Goal: Find specific page/section: Find specific page/section

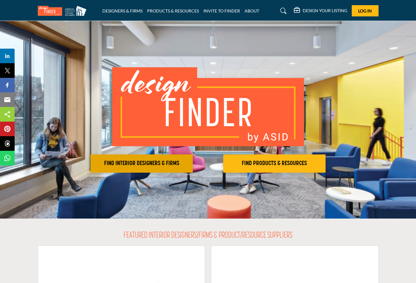
click at [163, 161] on h2 "FIND INTERIOR DESIGNERS & FIRMS" at bounding box center [141, 163] width 99 height 7
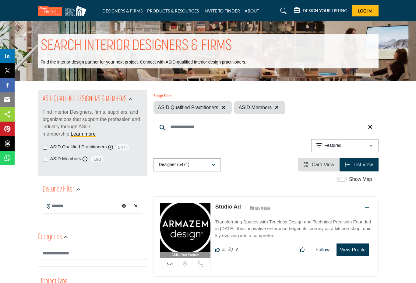
click at [49, 161] on div "ASID Members ASID Member who supports and impacts the Interior Design industry.…" at bounding box center [93, 160] width 100 height 8
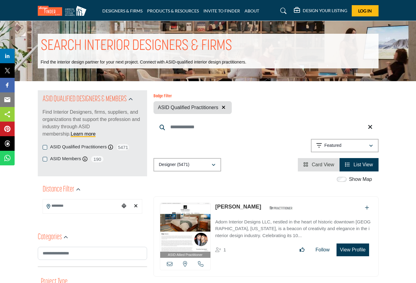
click at [51, 207] on input "Search Location" at bounding box center [81, 206] width 77 height 12
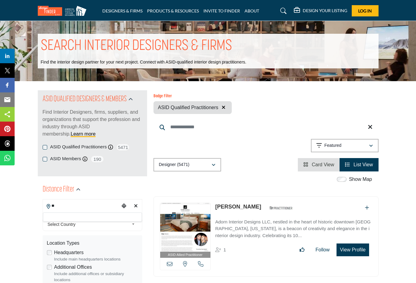
type input "*"
type input "***"
click at [76, 192] on icon "button" at bounding box center [78, 190] width 4 height 4
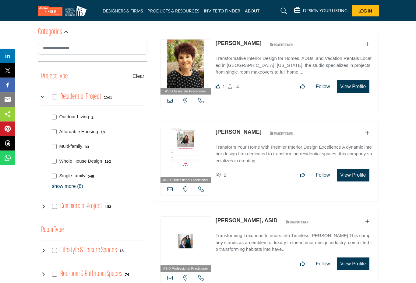
scroll to position [188, 0]
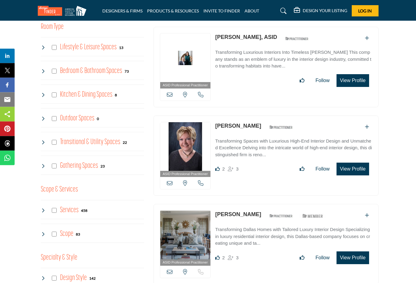
scroll to position [391, 0]
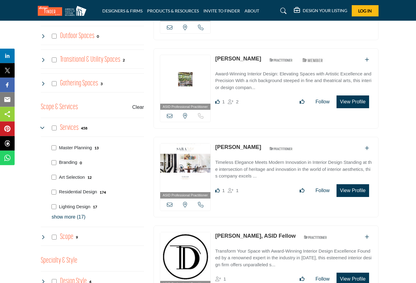
scroll to position [474, 0]
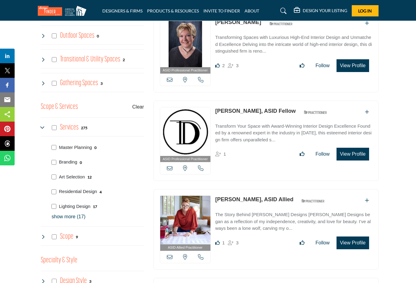
click at [60, 213] on p "show more (17)" at bounding box center [98, 216] width 92 height 7
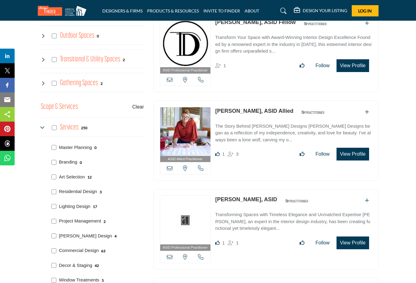
click at [51, 236] on div "Feng Shui Design 4" at bounding box center [96, 235] width 95 height 15
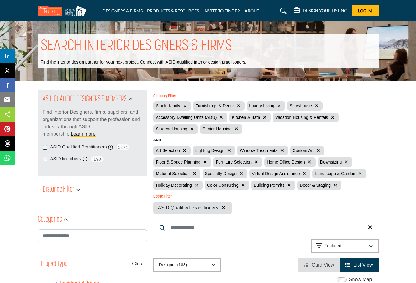
click at [66, 194] on h2 "Distance Filter" at bounding box center [59, 189] width 32 height 11
click at [80, 190] on icon "button" at bounding box center [78, 190] width 4 height 4
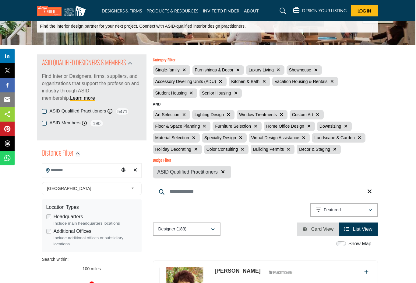
scroll to position [36, 1]
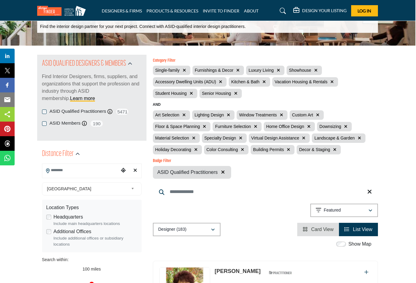
click at [60, 170] on input "Search Location" at bounding box center [80, 171] width 77 height 12
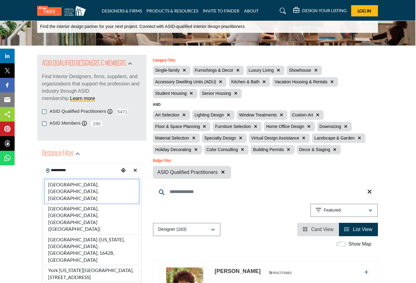
click at [62, 185] on li "York, PA, USA" at bounding box center [92, 192] width 94 height 24
type input "**********"
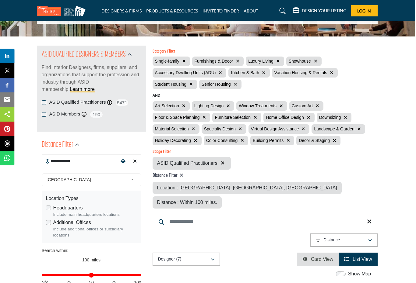
scroll to position [44, 1]
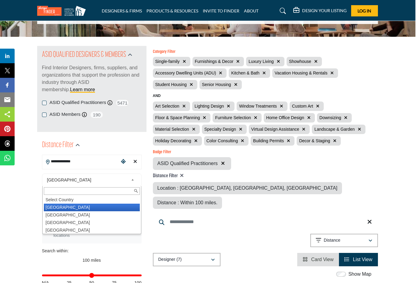
click at [365, 10] on span "Log In" at bounding box center [364, 10] width 14 height 5
